Goal: Obtain resource: Obtain resource

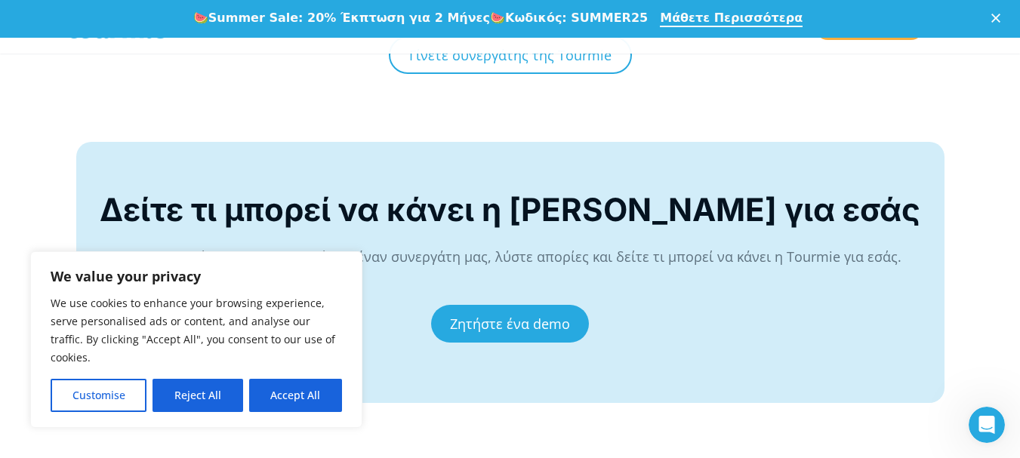
scroll to position [5842, 0]
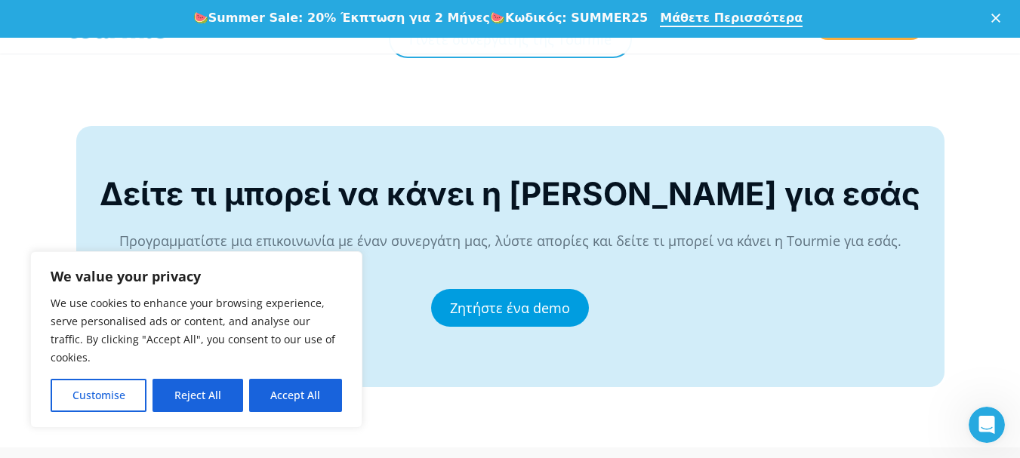
click at [547, 294] on link "Ζητήστε ένα demo" at bounding box center [510, 308] width 158 height 38
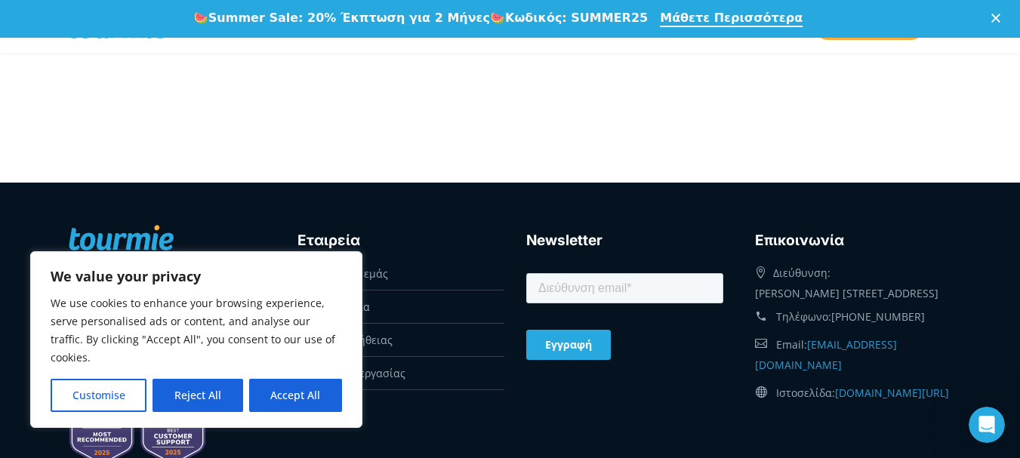
scroll to position [830, 0]
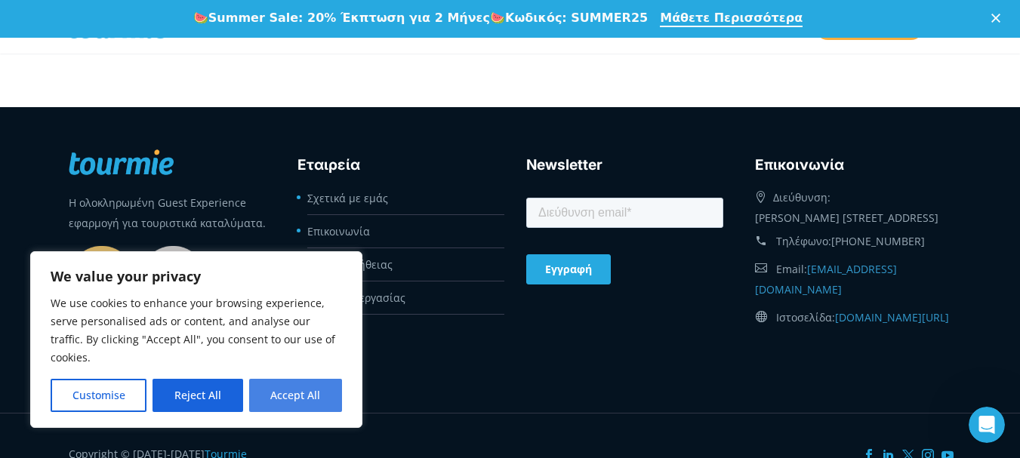
click at [318, 401] on button "Accept All" at bounding box center [295, 395] width 93 height 33
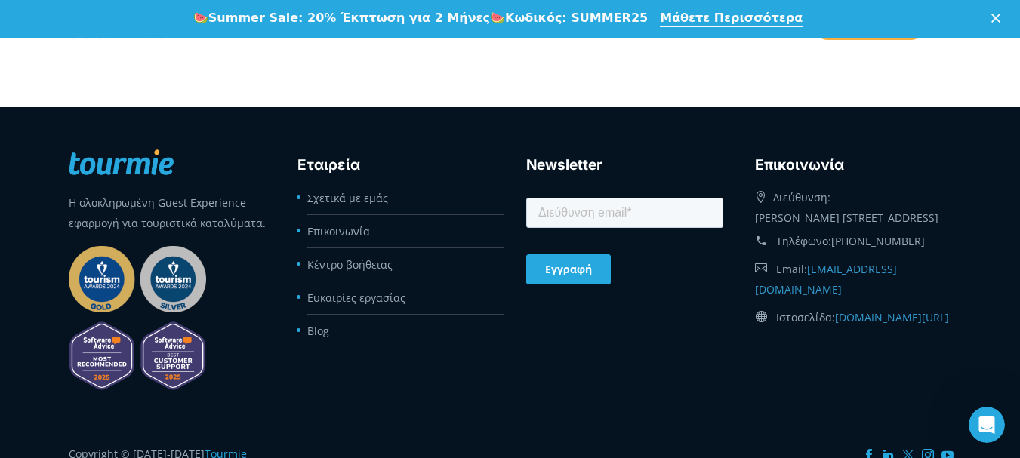
checkbox input "true"
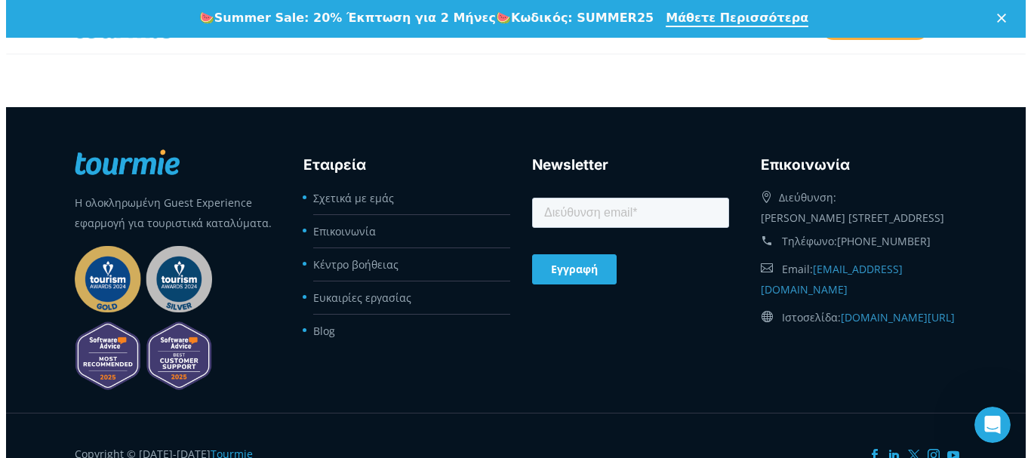
scroll to position [0, 0]
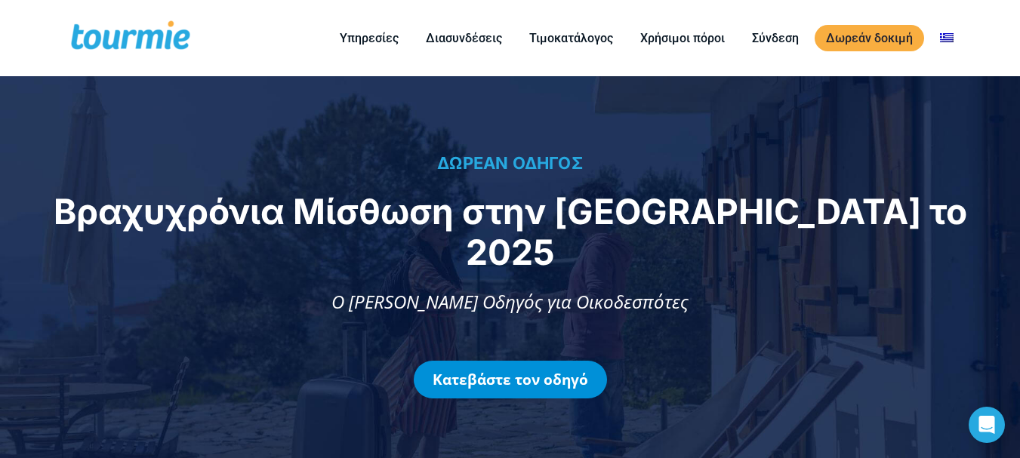
click at [560, 361] on link "Κατεβάστε τον οδηγό" at bounding box center [510, 380] width 193 height 38
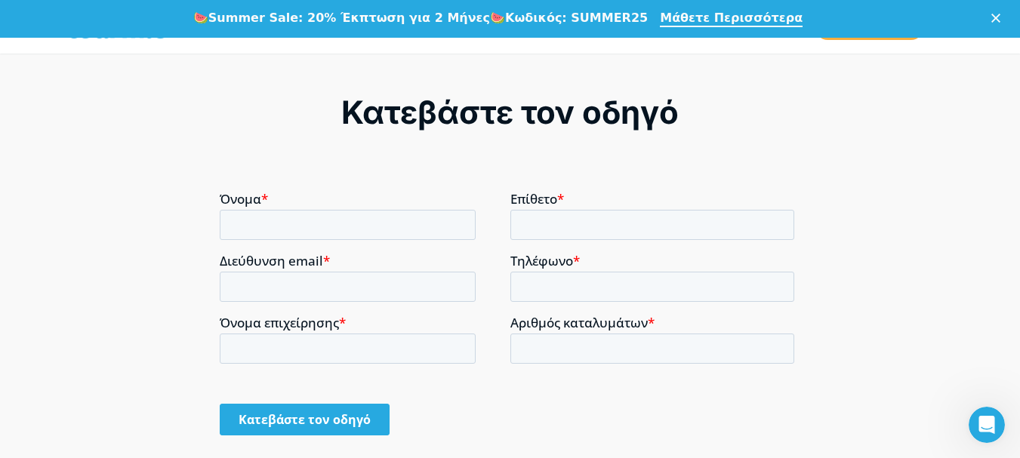
scroll to position [1085, 0]
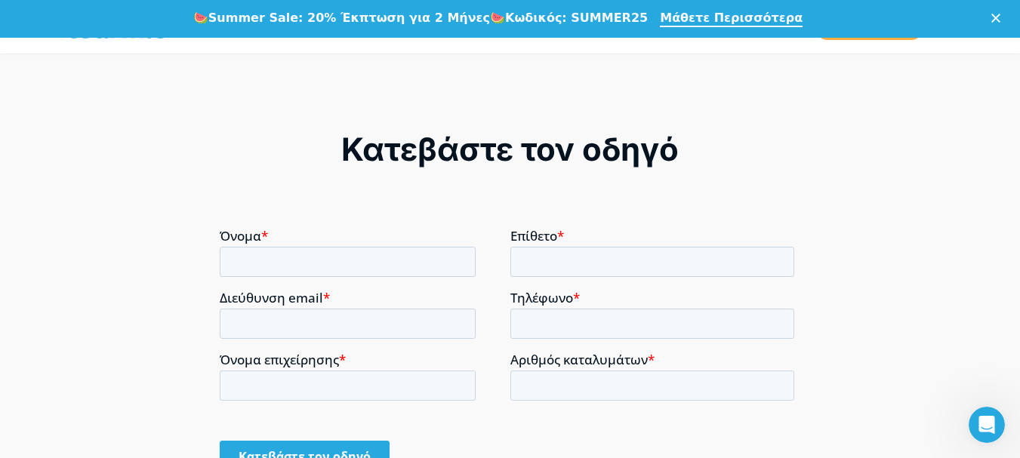
click at [358, 457] on input "Κατεβάστε τον οδηγό" at bounding box center [305, 456] width 170 height 32
